Goal: Task Accomplishment & Management: Use online tool/utility

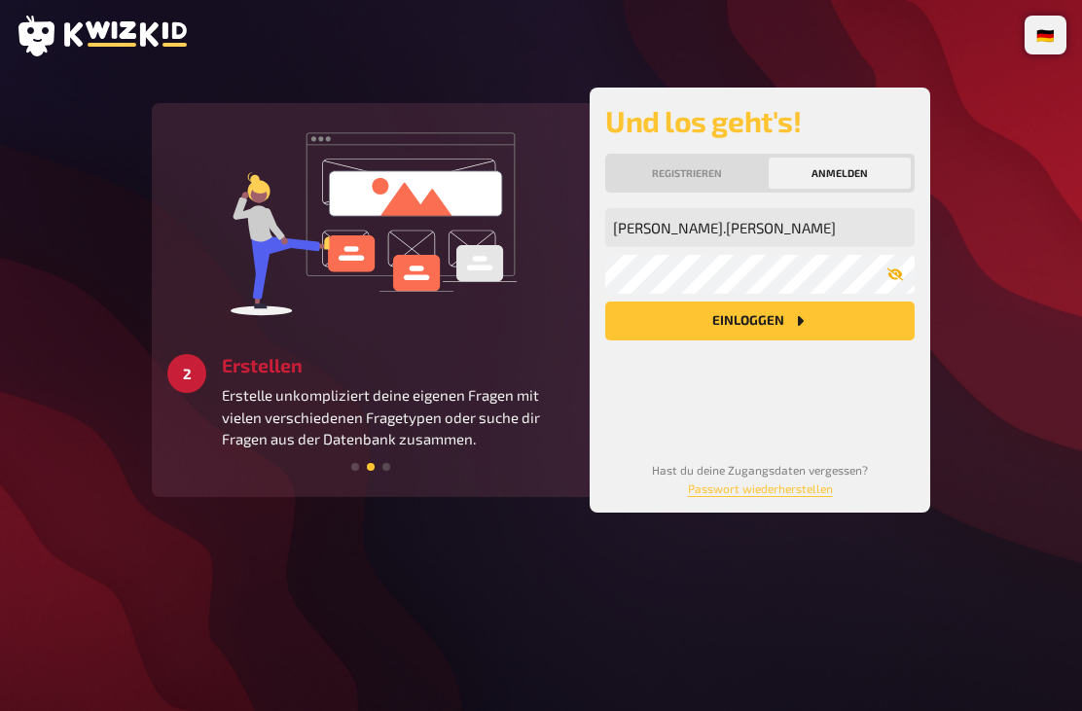
click at [878, 276] on button "button" at bounding box center [895, 275] width 39 height 16
click at [837, 323] on button "Einloggen" at bounding box center [759, 321] width 309 height 39
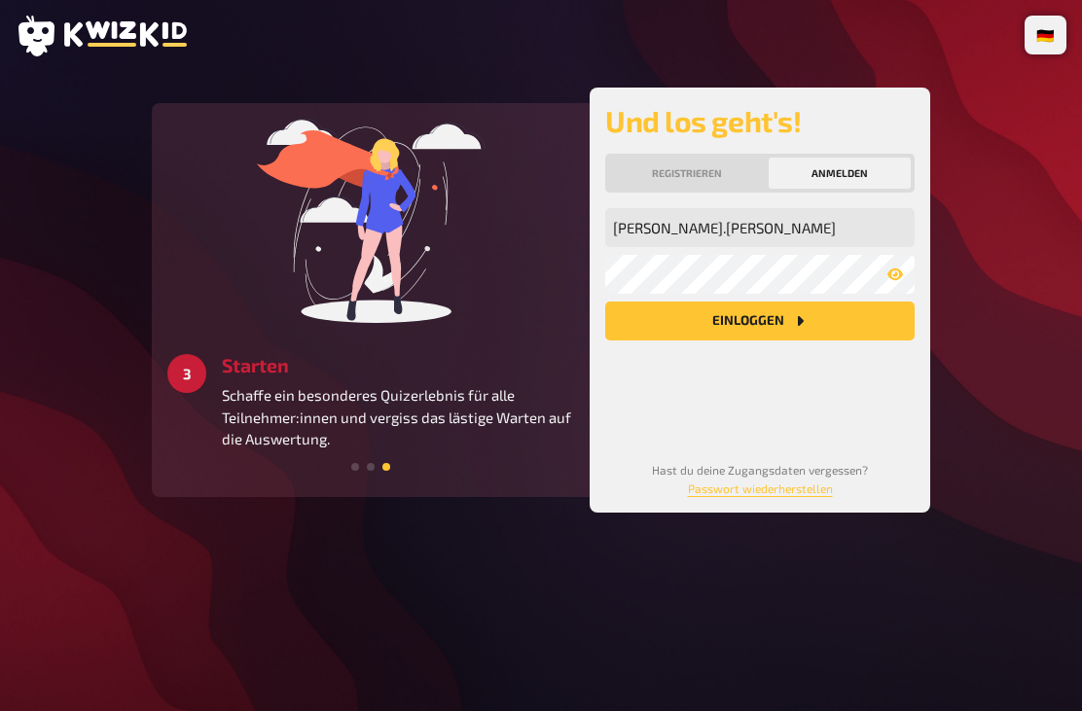
click at [985, 205] on main "1 Anmelden Lege jetzt deinen persönlichen Account an und starte direkt durch. 2…" at bounding box center [541, 300] width 1051 height 425
click at [791, 310] on button "Einloggen" at bounding box center [759, 321] width 309 height 39
click at [760, 322] on button "Einloggen" at bounding box center [759, 321] width 309 height 39
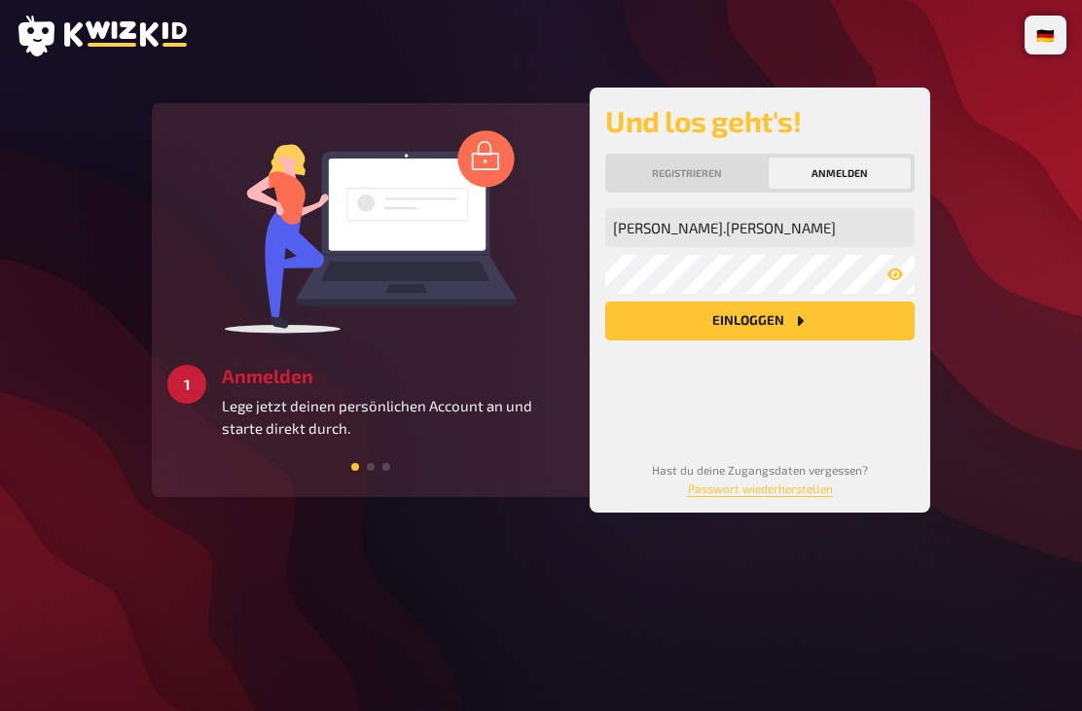
click at [797, 313] on button "Einloggen" at bounding box center [759, 321] width 309 height 39
click at [817, 230] on input "[PERSON_NAME].[PERSON_NAME]" at bounding box center [759, 227] width 309 height 39
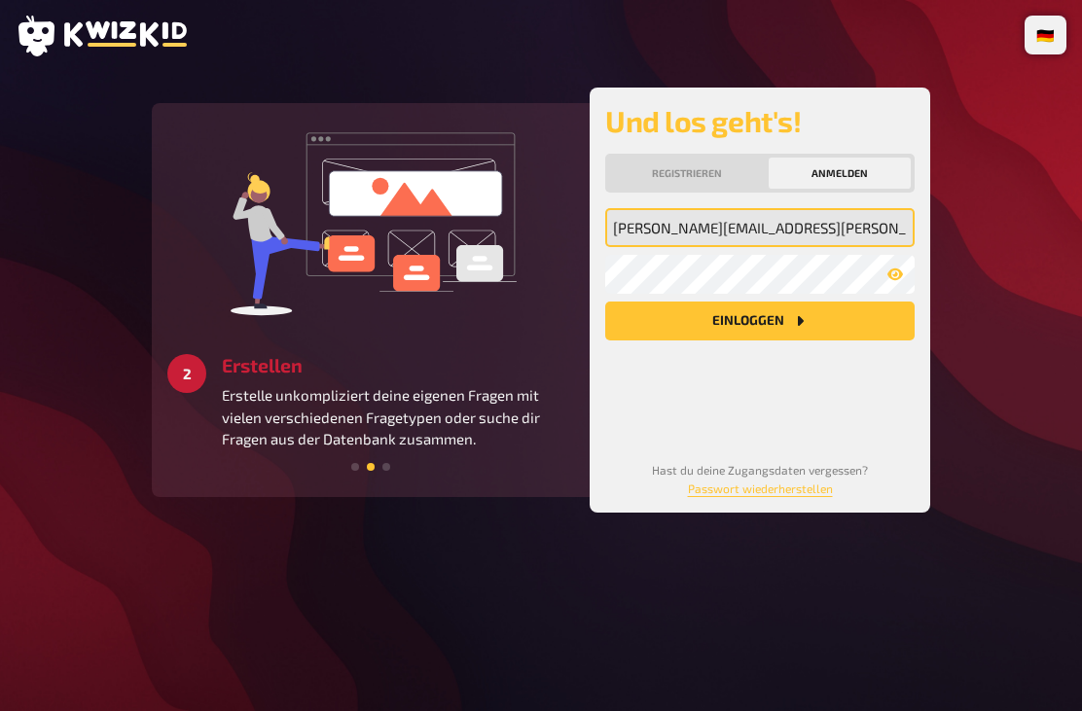
type input "[PERSON_NAME][EMAIL_ADDRESS][PERSON_NAME][DOMAIN_NAME]"
click at [760, 322] on button "Einloggen" at bounding box center [759, 321] width 309 height 39
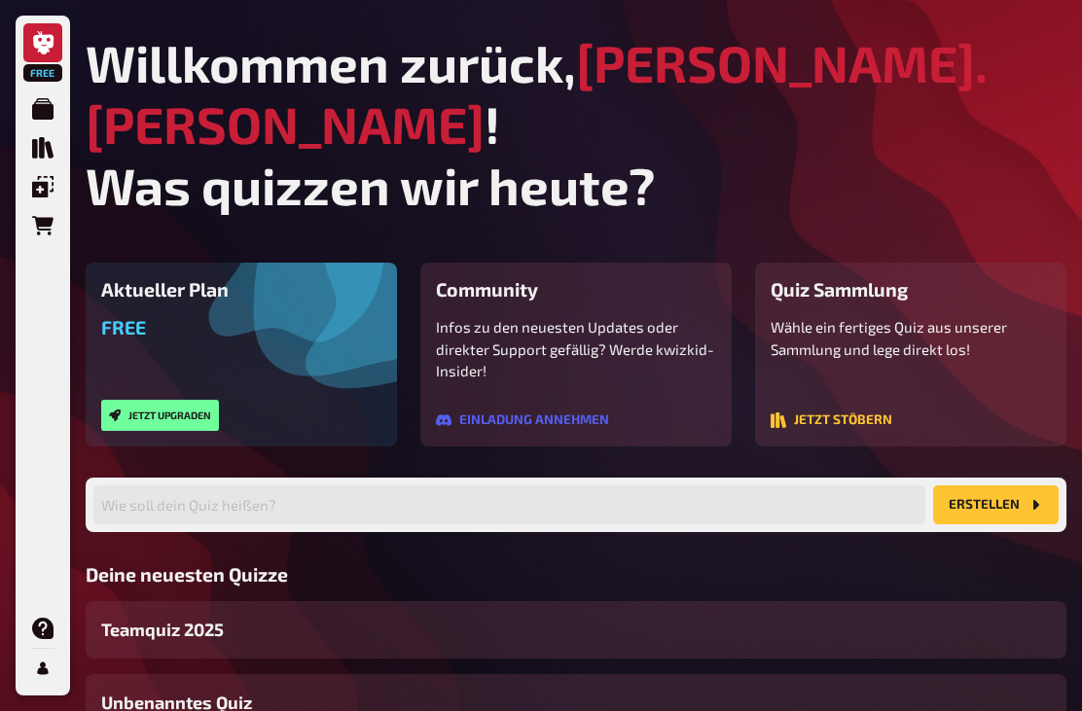
scroll to position [61, 0]
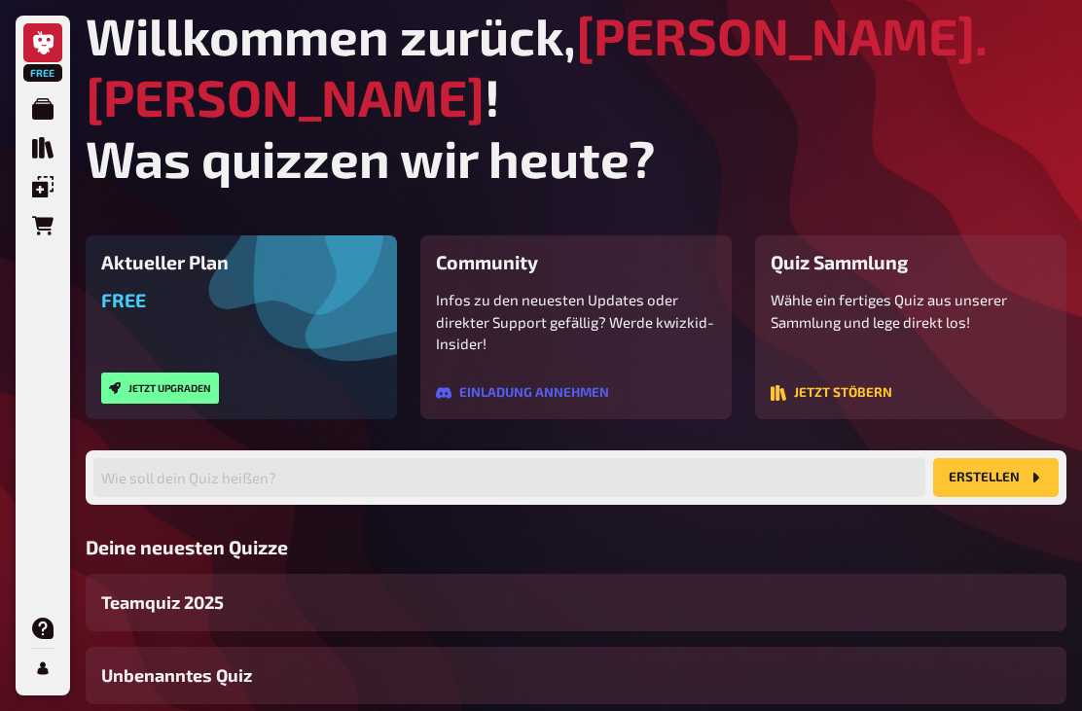
click at [417, 574] on div "Teamquiz 2025" at bounding box center [576, 602] width 981 height 57
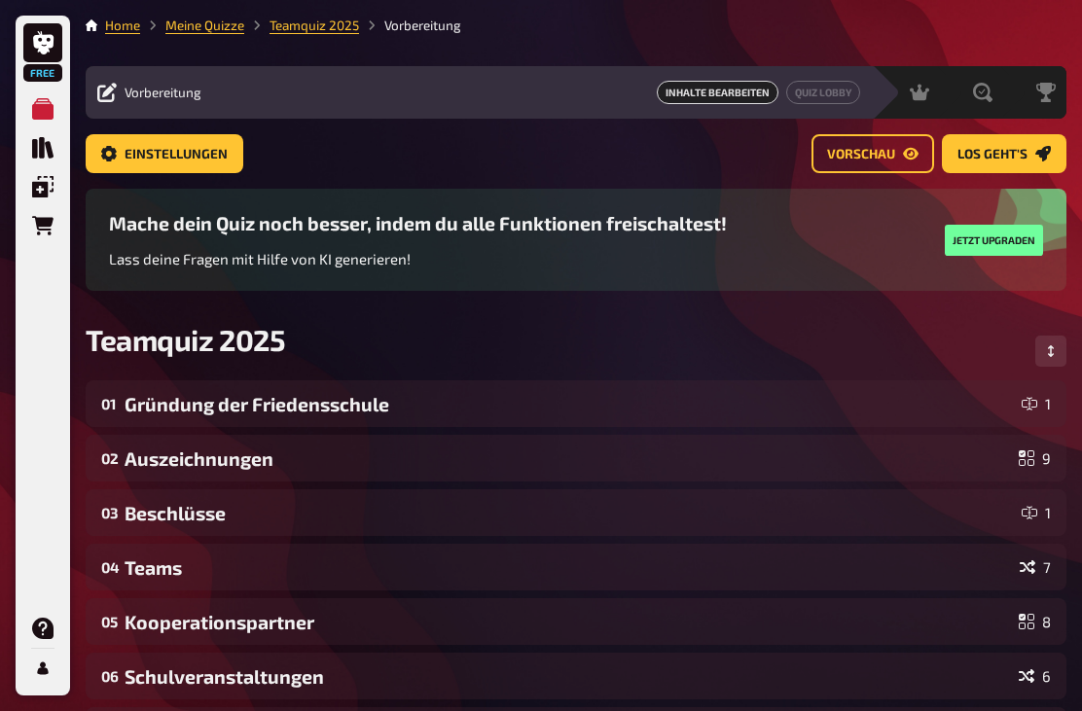
click at [862, 151] on span "Vorschau" at bounding box center [861, 155] width 68 height 14
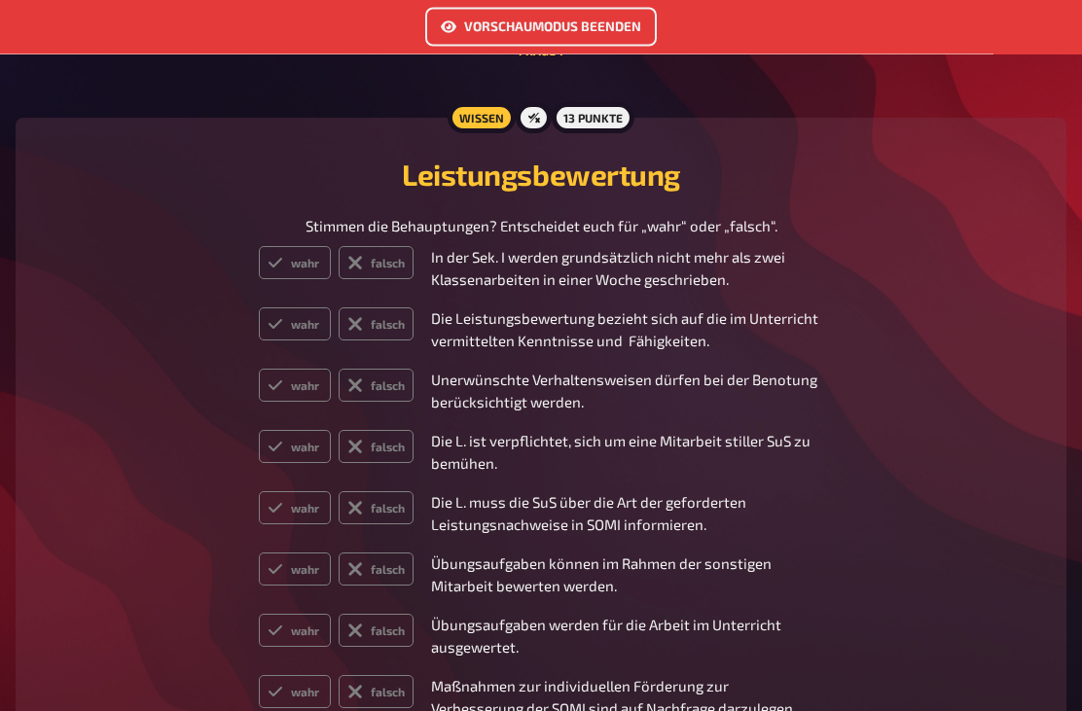
scroll to position [3656, 0]
click at [285, 237] on div "Stimmen die Behauptungen? Entscheidet euch für „wahr“ oder „falsch“." at bounding box center [541, 226] width 1004 height 22
click at [294, 276] on label "wahr" at bounding box center [295, 261] width 72 height 33
click at [259, 245] on input "wahr" at bounding box center [258, 244] width 1 height 1
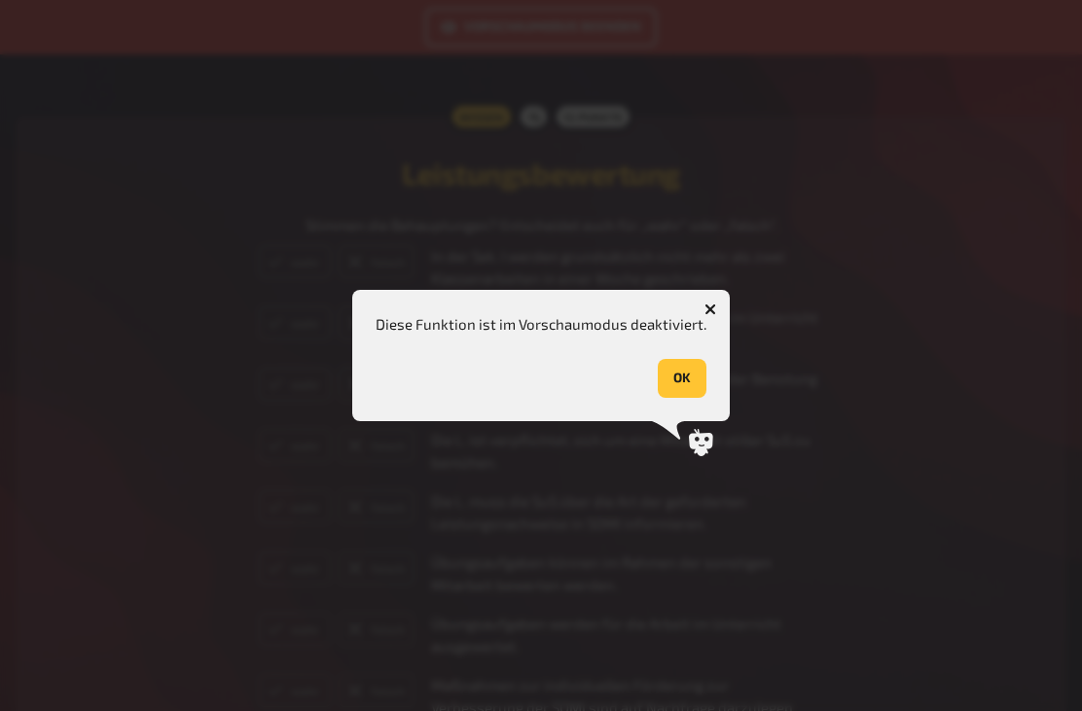
click at [373, 356] on div "Diese Funktion ist im Vorschaumodus deaktiviert. OK" at bounding box center [541, 355] width 378 height 131
click at [690, 318] on div at bounding box center [541, 355] width 1082 height 711
click at [699, 325] on button "button" at bounding box center [710, 309] width 31 height 31
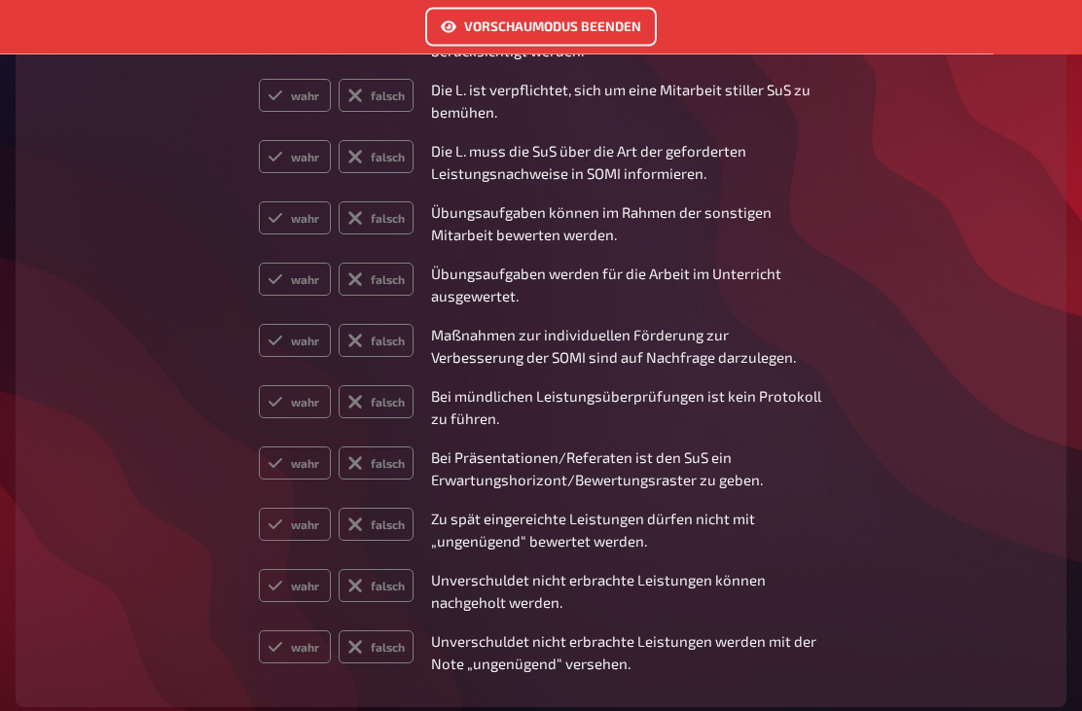
scroll to position [4079, 0]
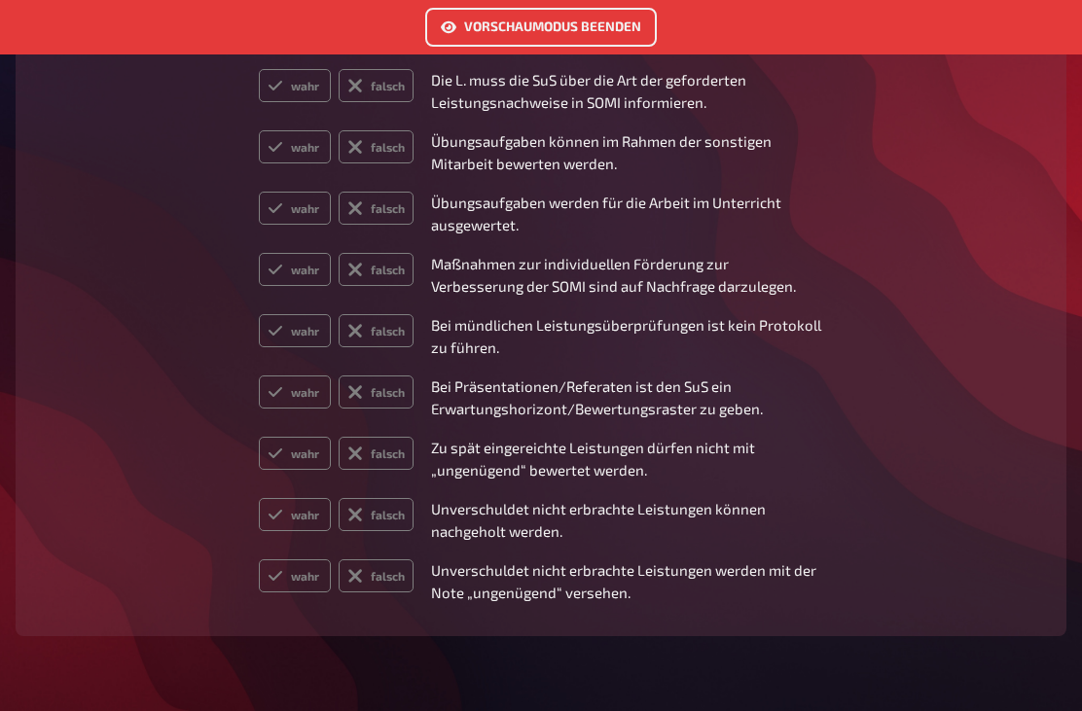
click at [566, 25] on button "Vorschaumodus beenden" at bounding box center [541, 27] width 232 height 39
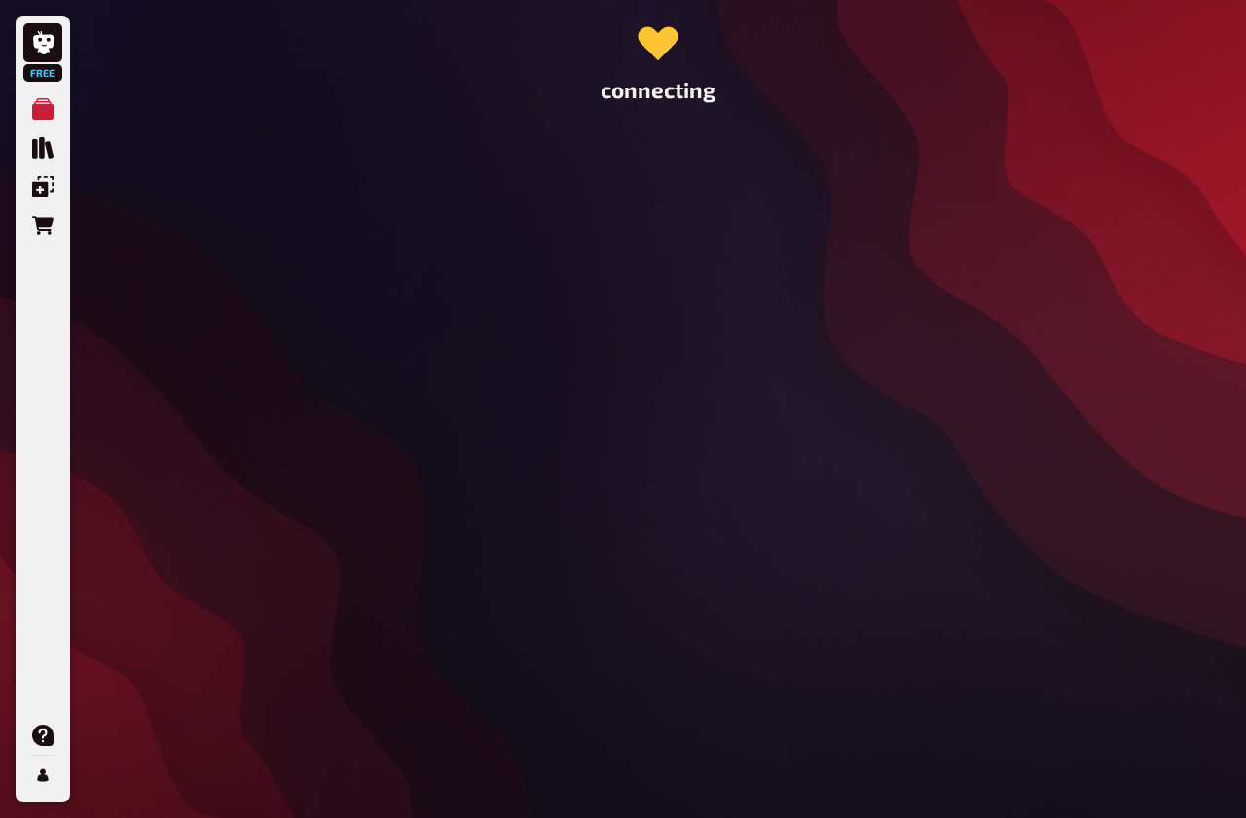
scroll to position [71, 0]
